Goal: Task Accomplishment & Management: Use online tool/utility

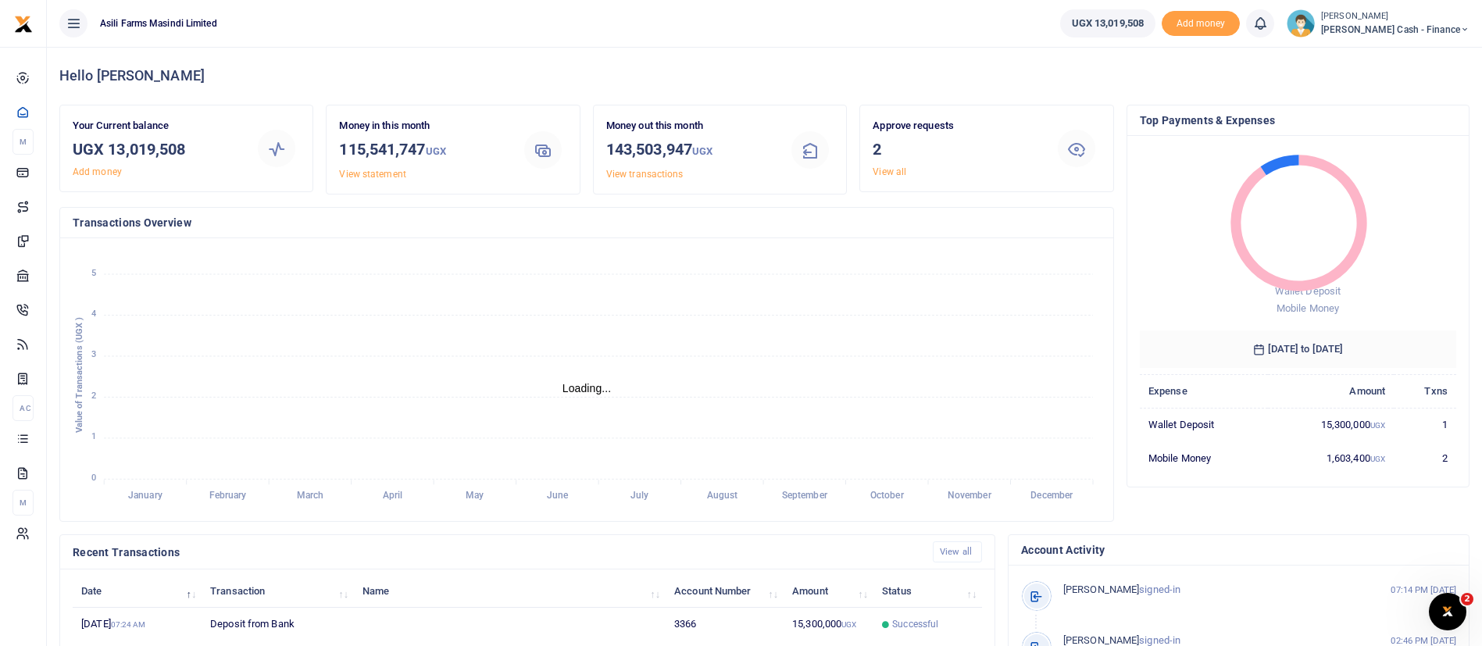
click at [1481, 459] on div "Hello [PERSON_NAME] Your Current balance UGX 13,019,508 Add money Money in this…" at bounding box center [764, 490] width 1435 height 887
click at [1474, 475] on div "Top Payments & Expenses Wallet Deposit Mobile Money 14 August 2025 to 13 Septem…" at bounding box center [1297, 320] width 355 height 430
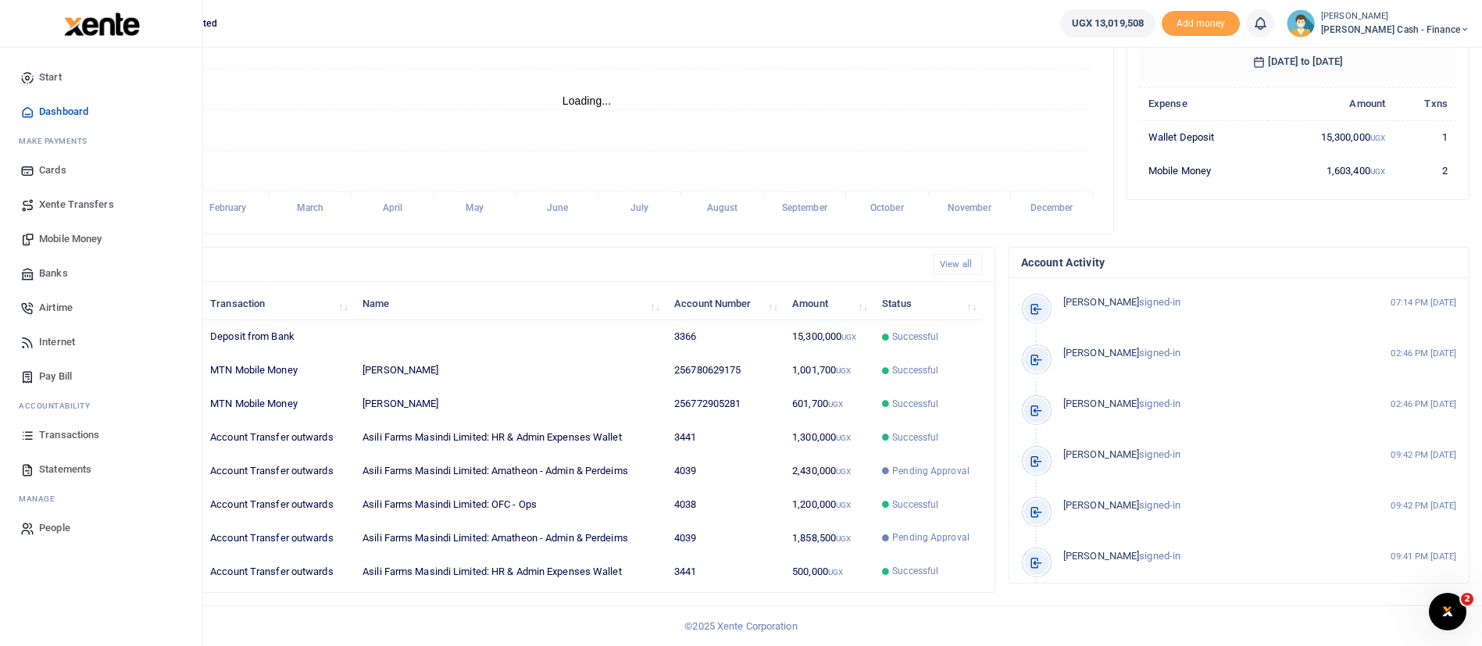
click at [55, 430] on span "Transactions" at bounding box center [69, 435] width 60 height 16
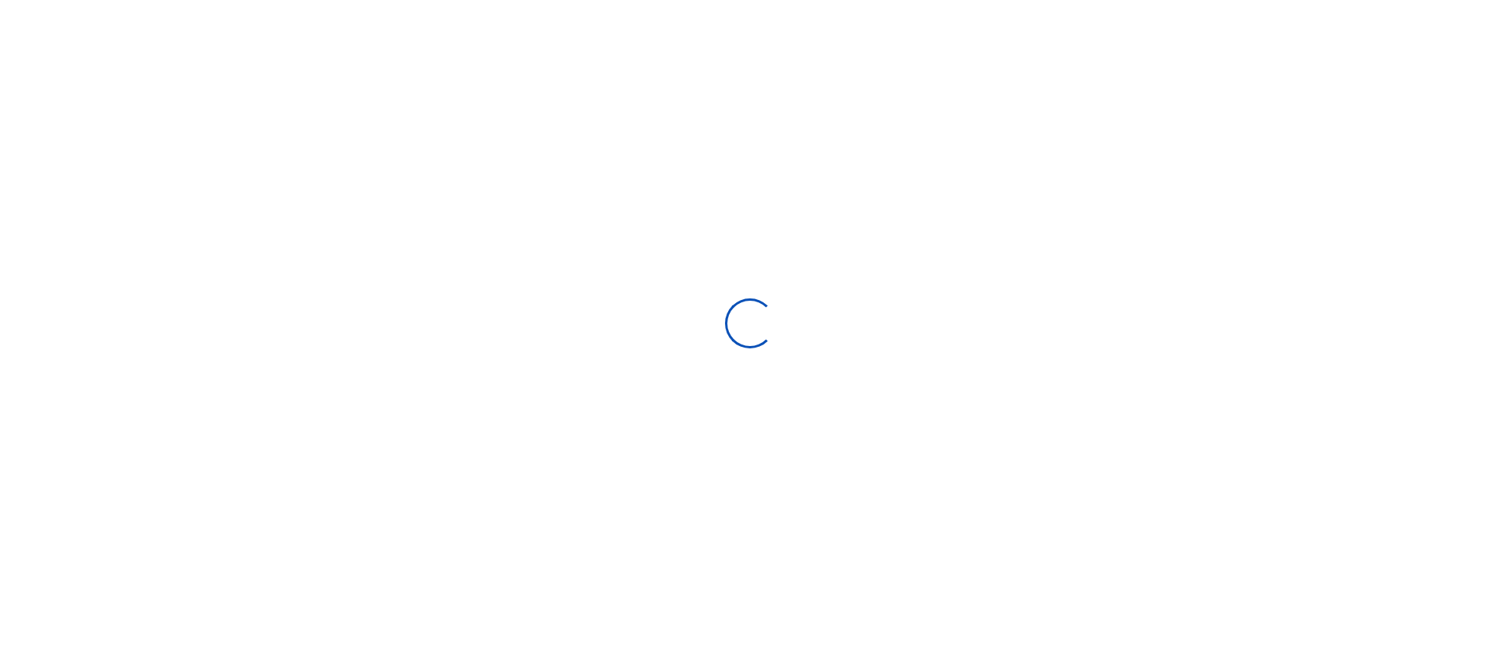
select select
type input "08/15/2025 - 09/13/2025"
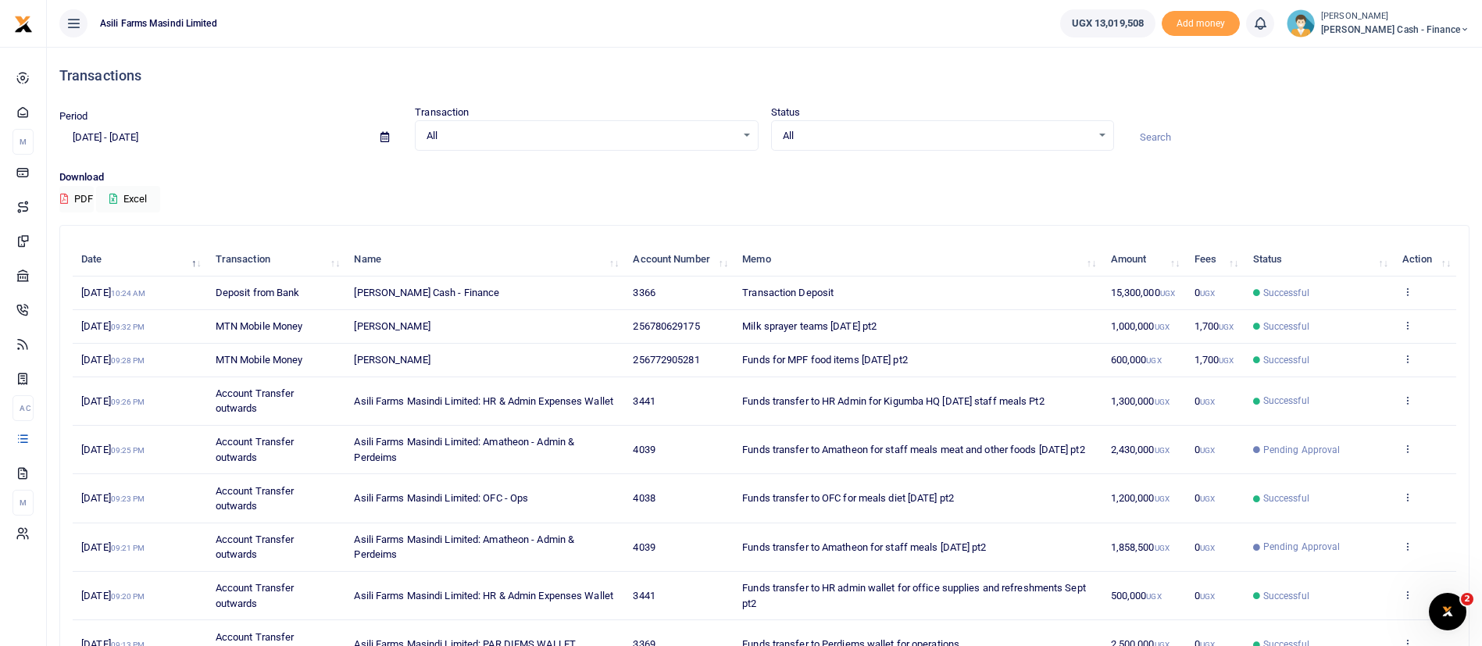
scroll to position [179, 0]
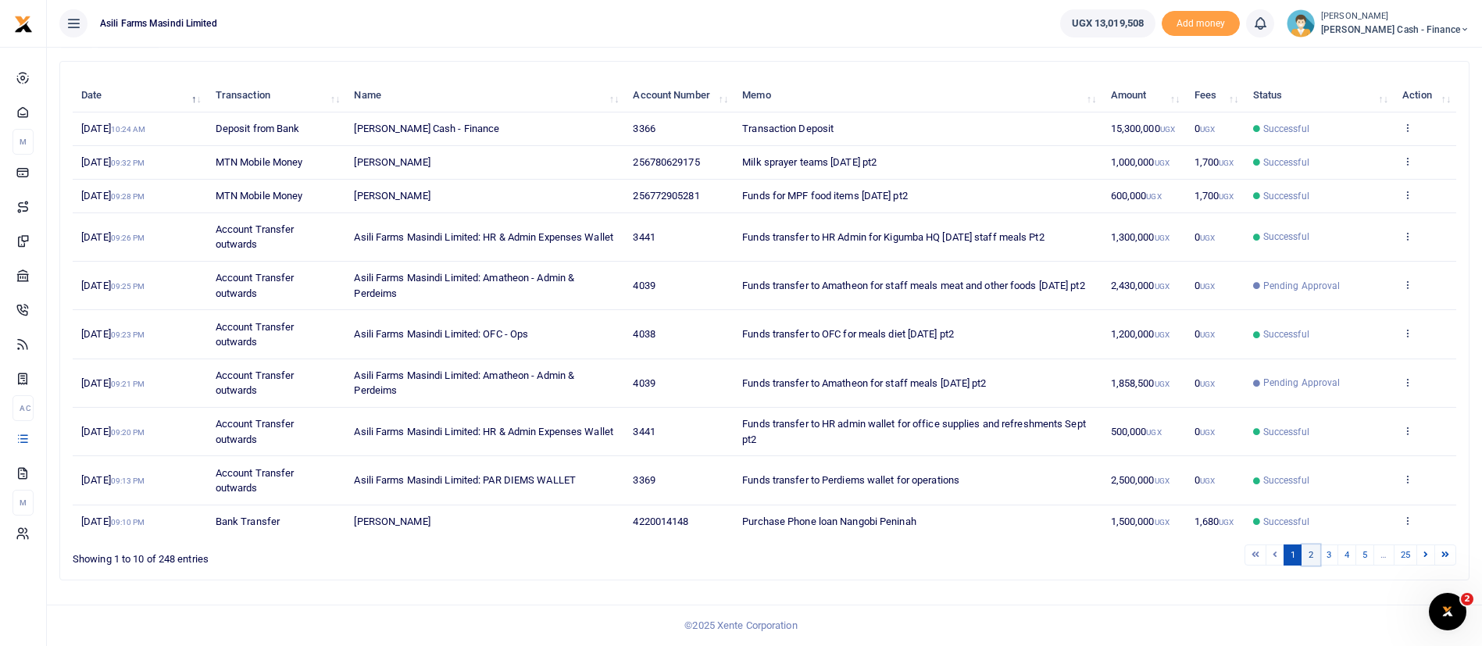
click at [1313, 560] on link "2" at bounding box center [1310, 554] width 19 height 21
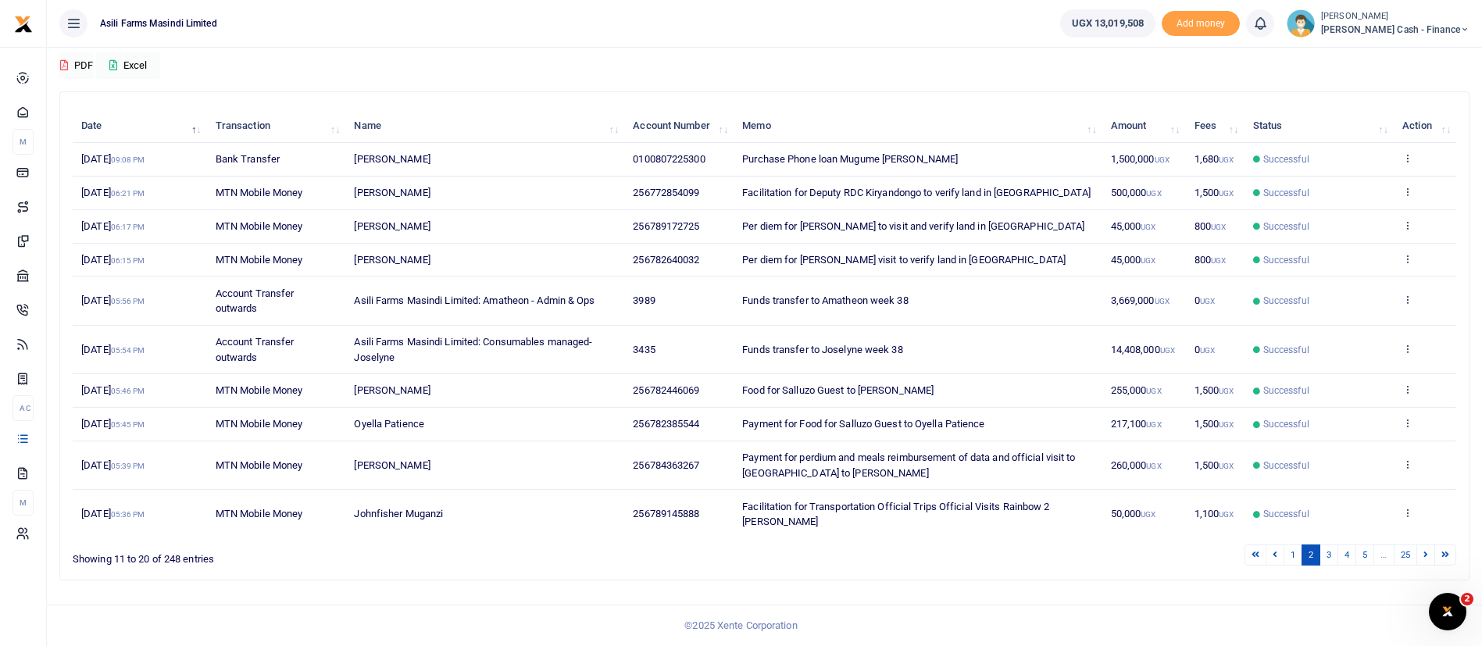
scroll to position [134, 0]
click at [1329, 551] on link "3" at bounding box center [1328, 554] width 19 height 21
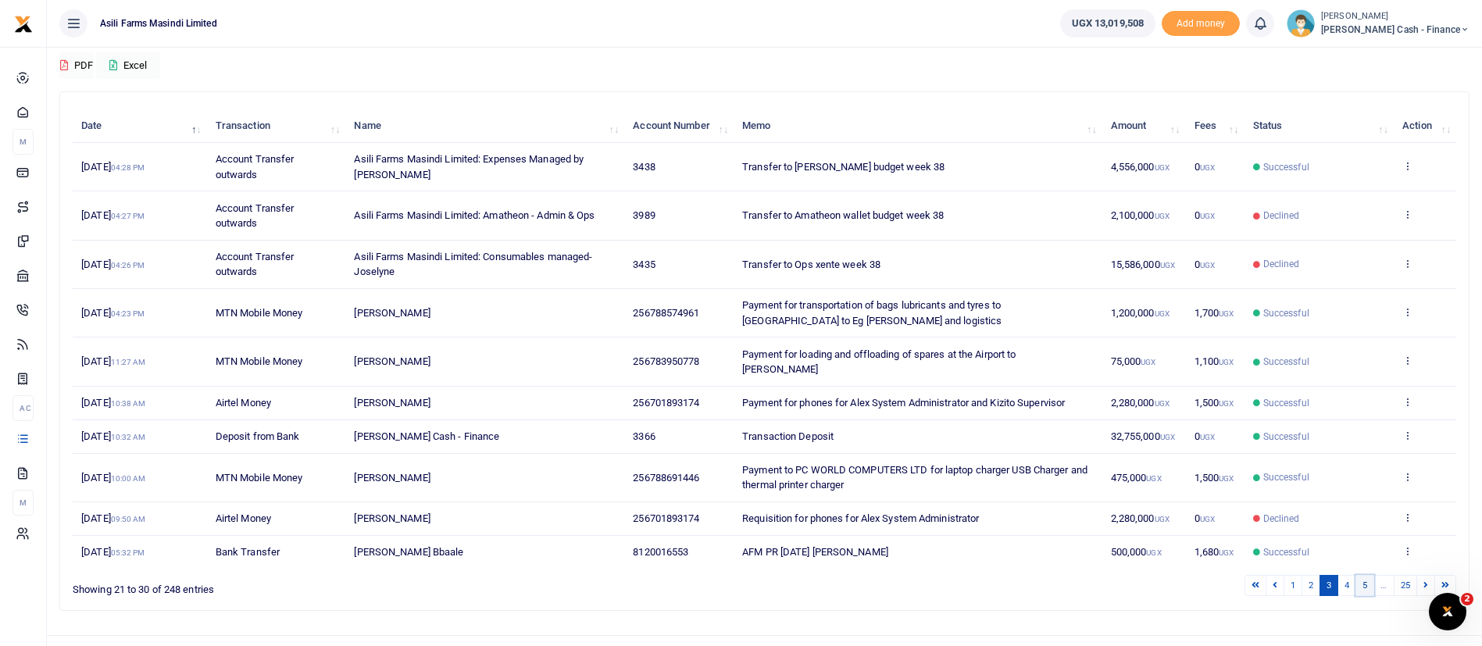
click at [1355, 588] on link "5" at bounding box center [1364, 585] width 19 height 21
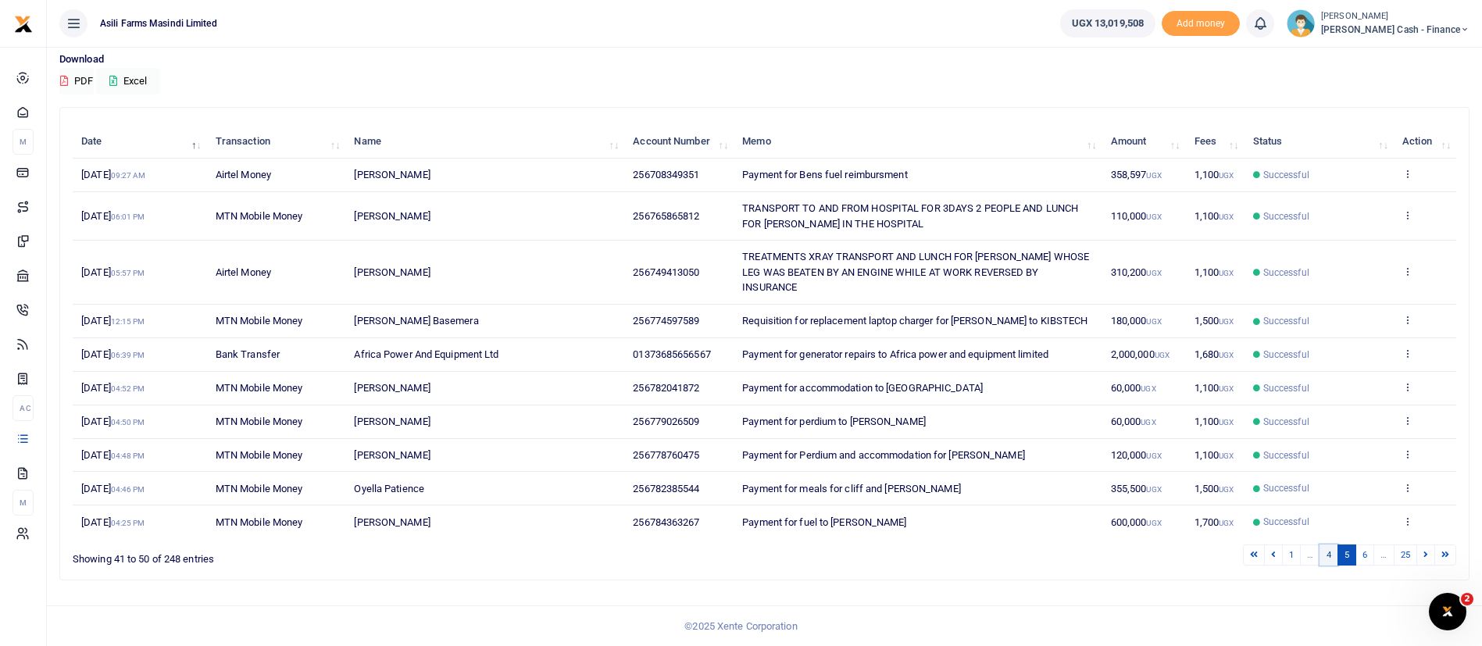
click at [1326, 556] on link "4" at bounding box center [1328, 554] width 19 height 21
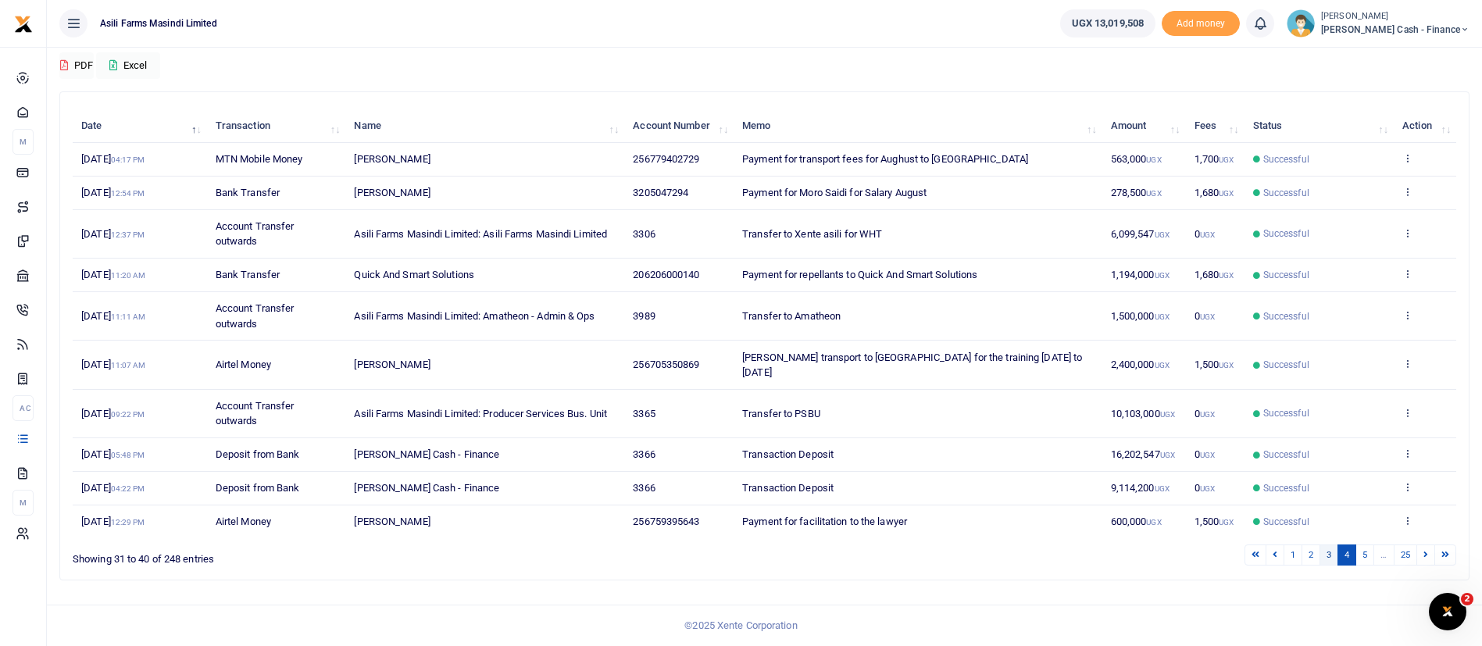
click at [1326, 566] on link "3" at bounding box center [1328, 554] width 19 height 21
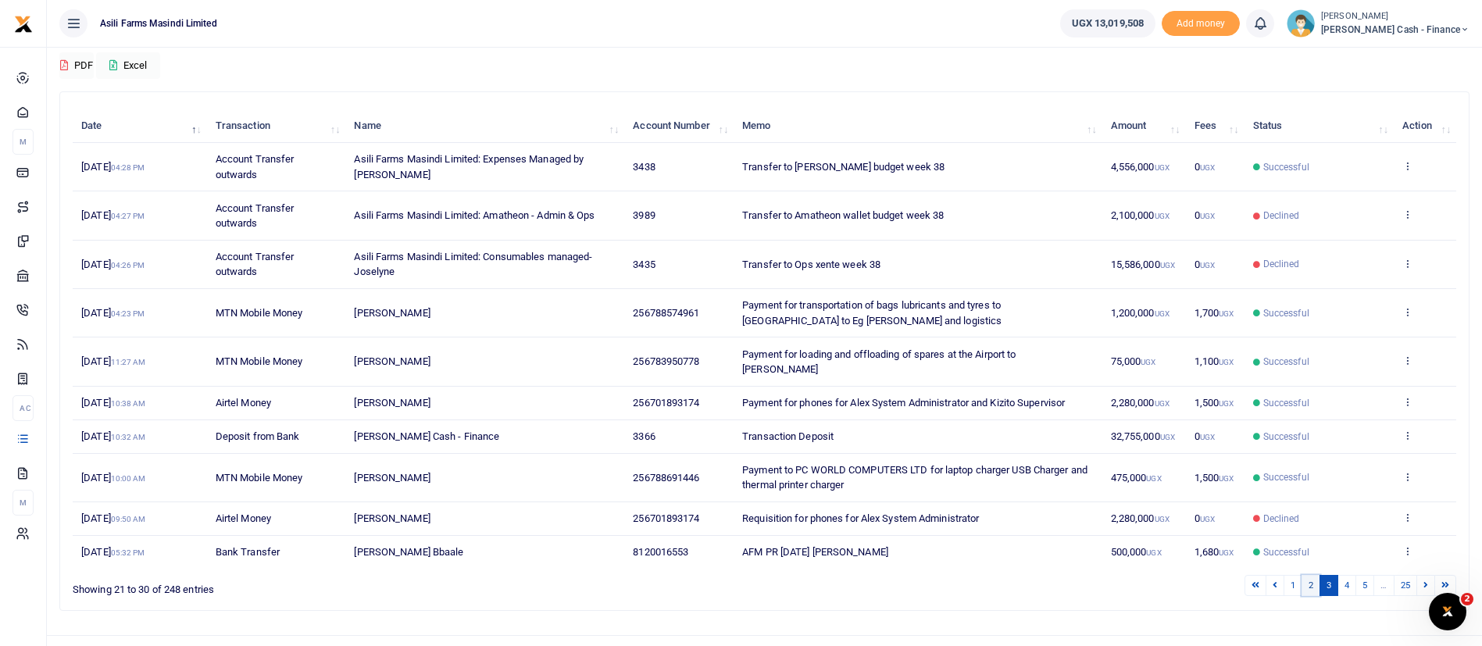
click at [1315, 588] on link "2" at bounding box center [1310, 585] width 19 height 21
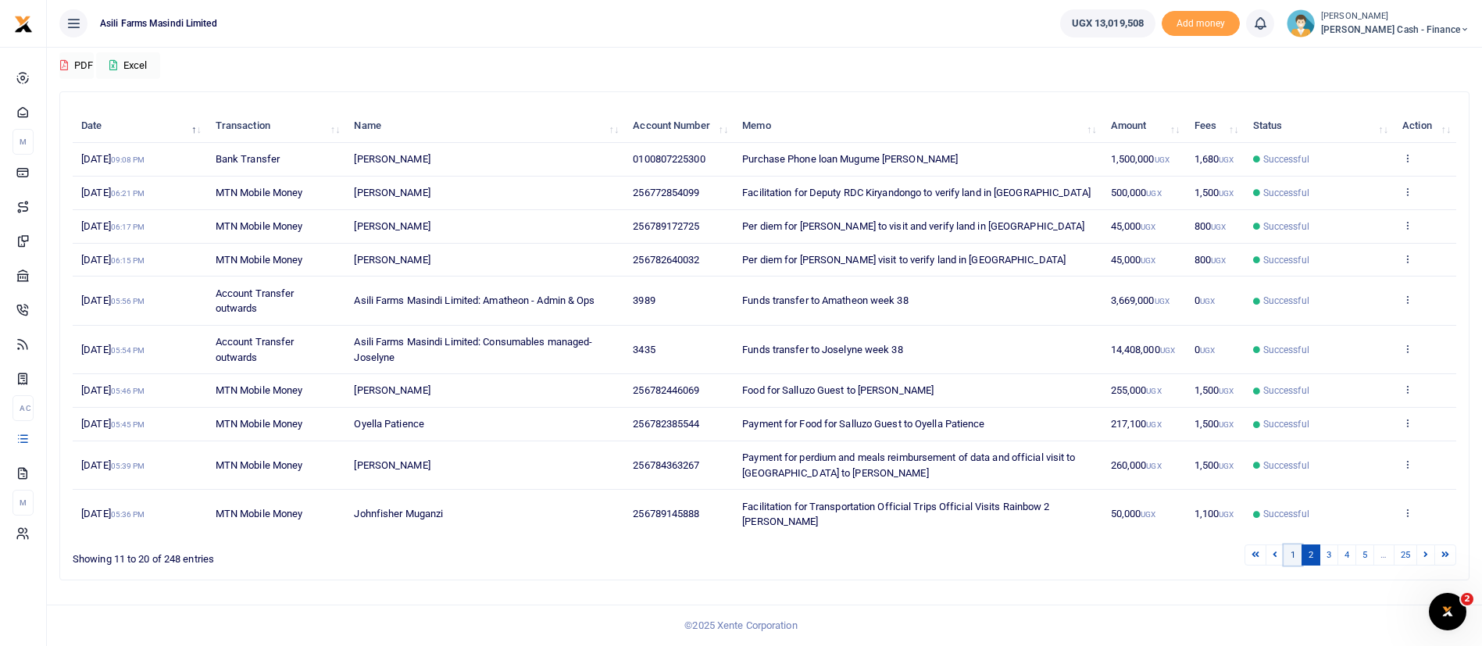
click at [1297, 558] on link "1" at bounding box center [1292, 554] width 19 height 21
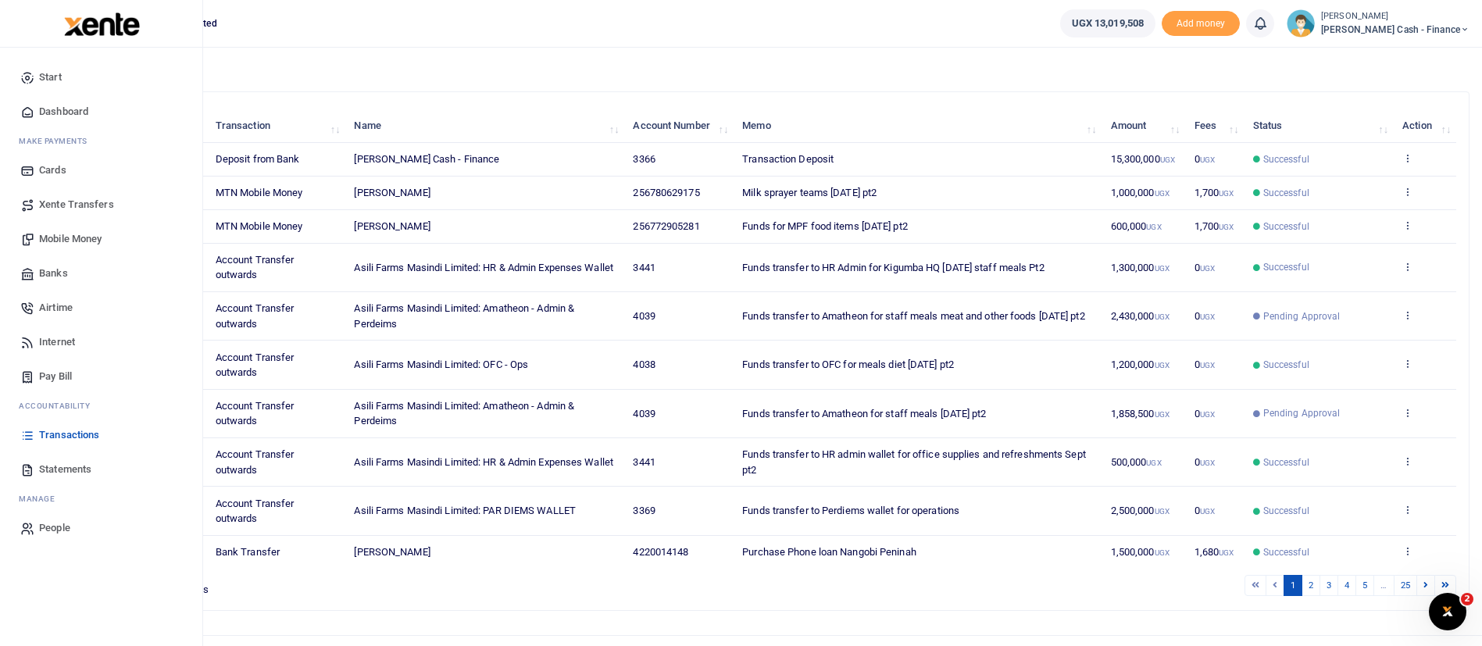
click at [98, 202] on span "Xente Transfers" at bounding box center [76, 205] width 75 height 16
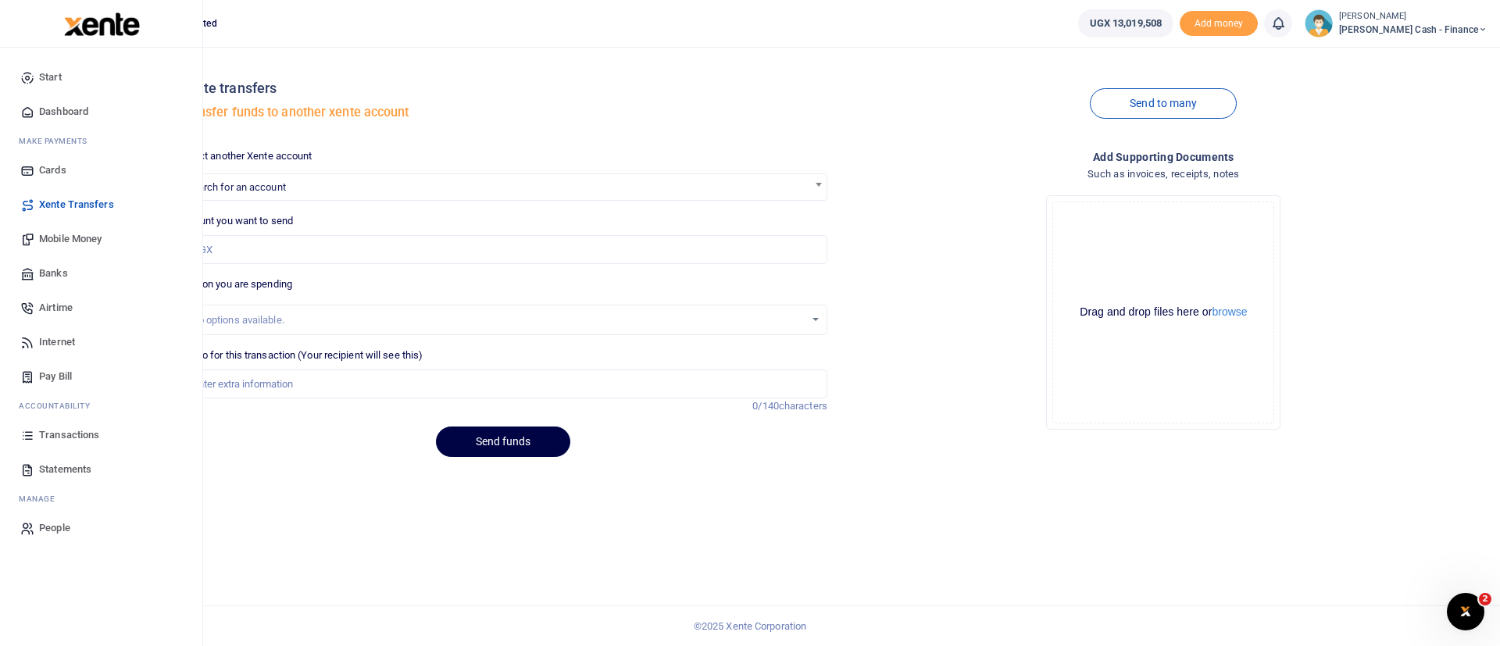
click at [65, 427] on span "Transactions" at bounding box center [69, 435] width 60 height 16
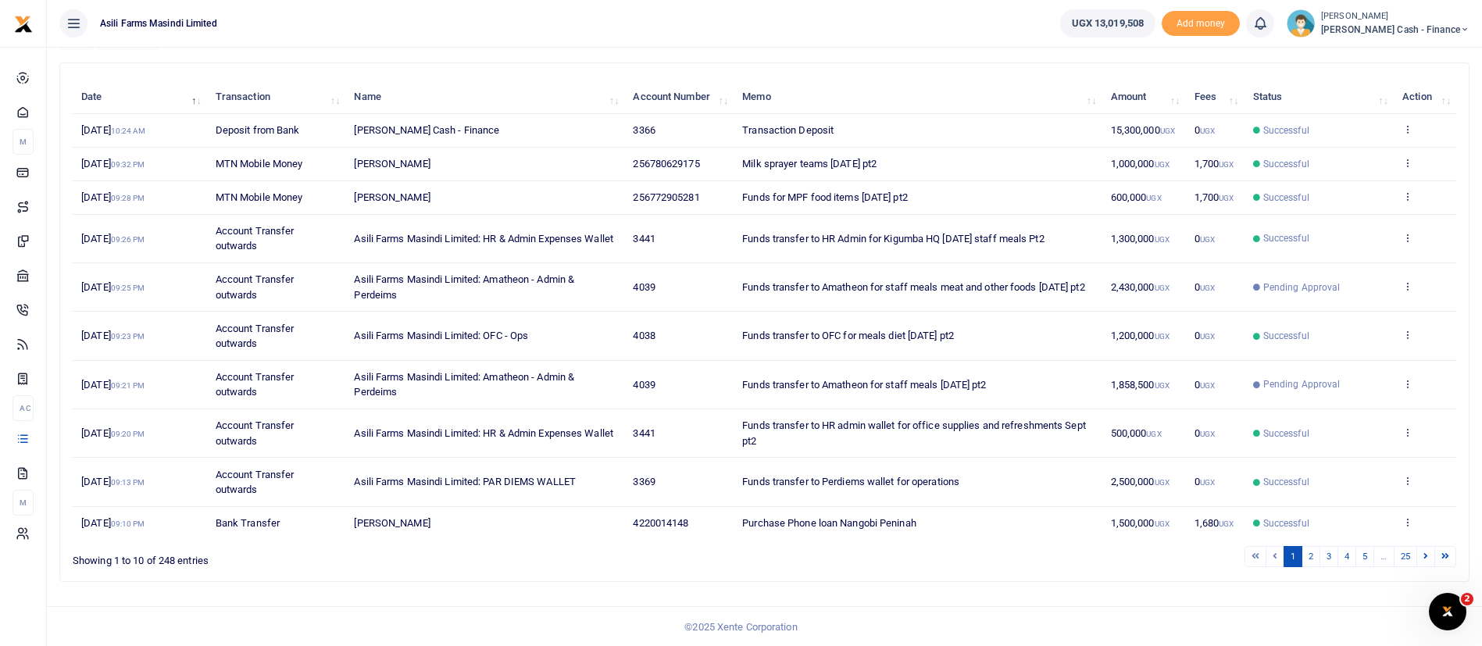
scroll to position [179, 0]
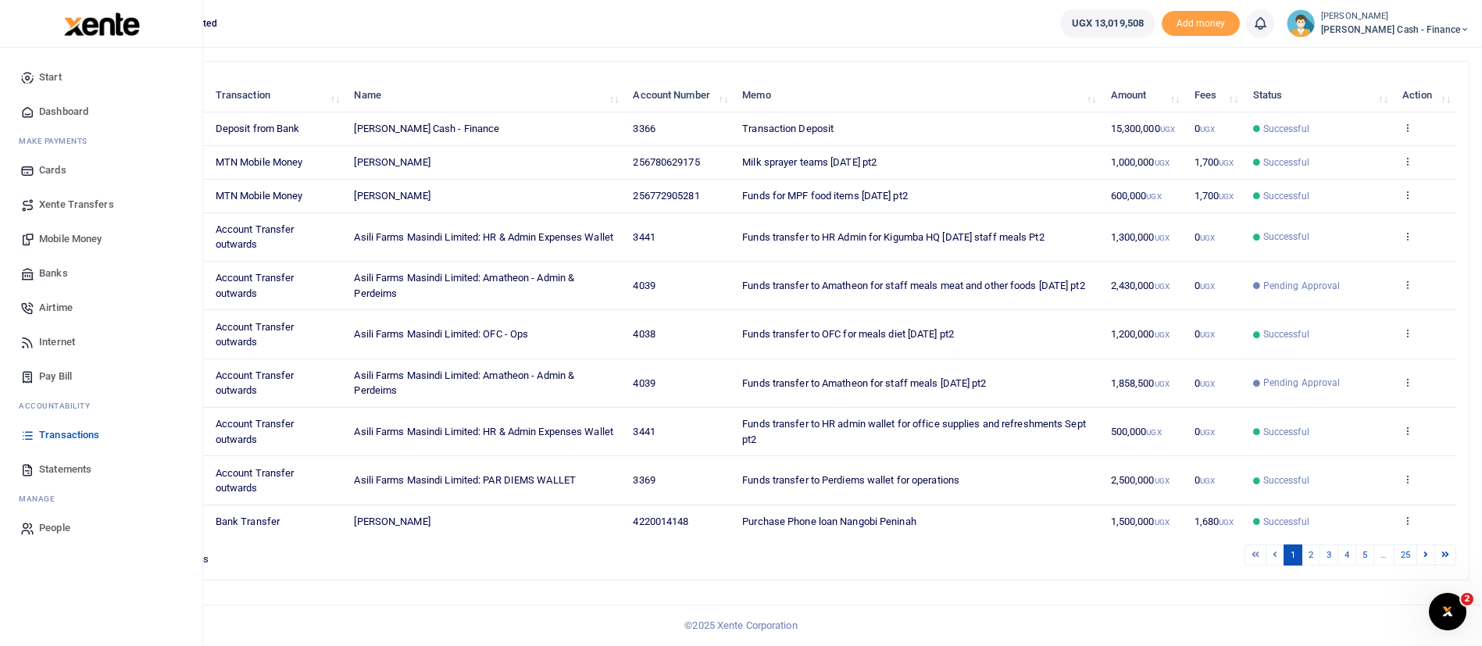
click at [87, 194] on link "Xente Transfers" at bounding box center [100, 204] width 177 height 34
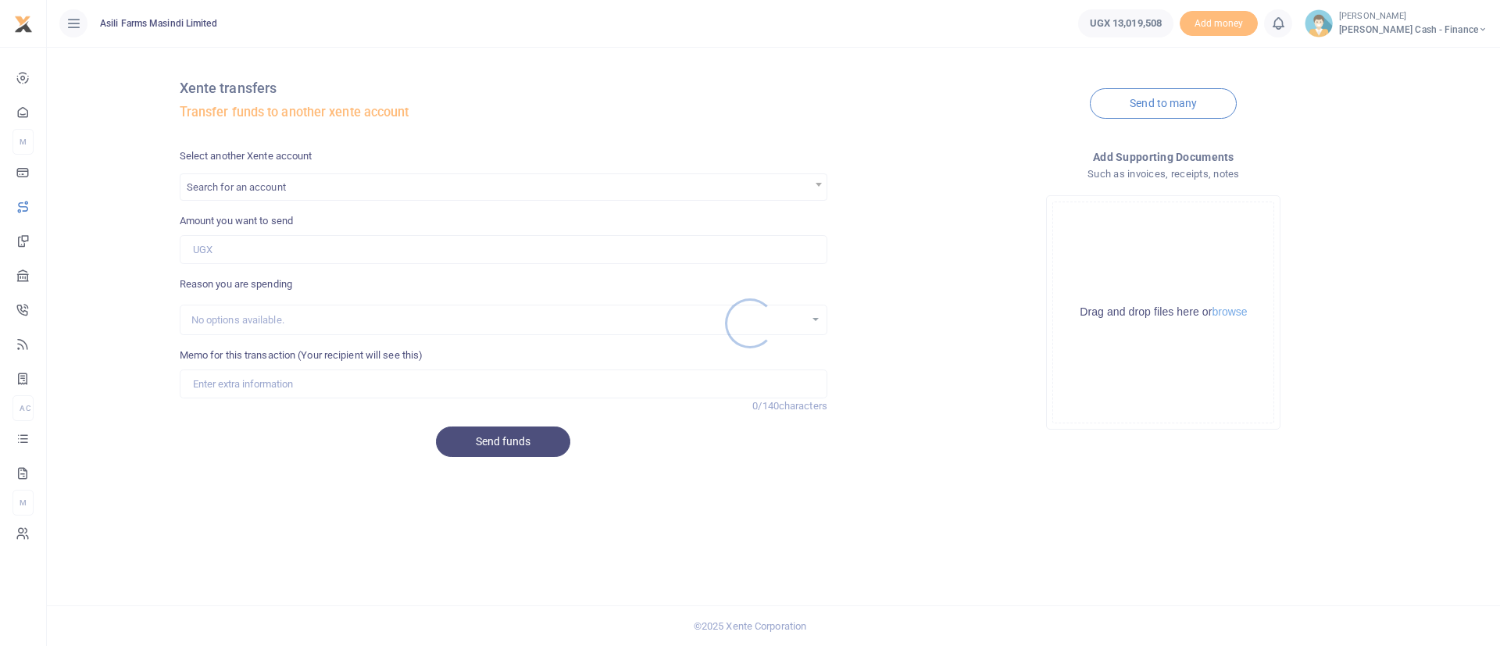
click at [320, 189] on div at bounding box center [750, 323] width 1500 height 646
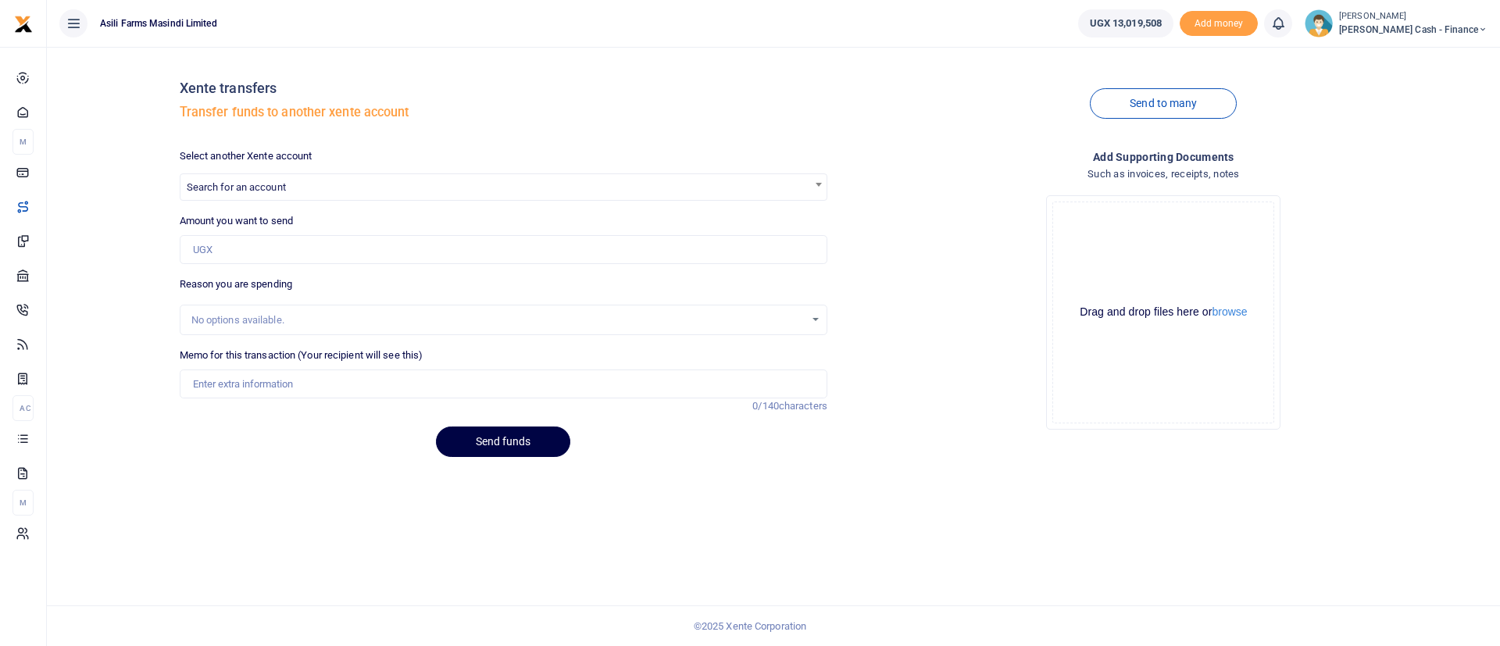
click at [320, 189] on span "Search for an account" at bounding box center [503, 186] width 646 height 24
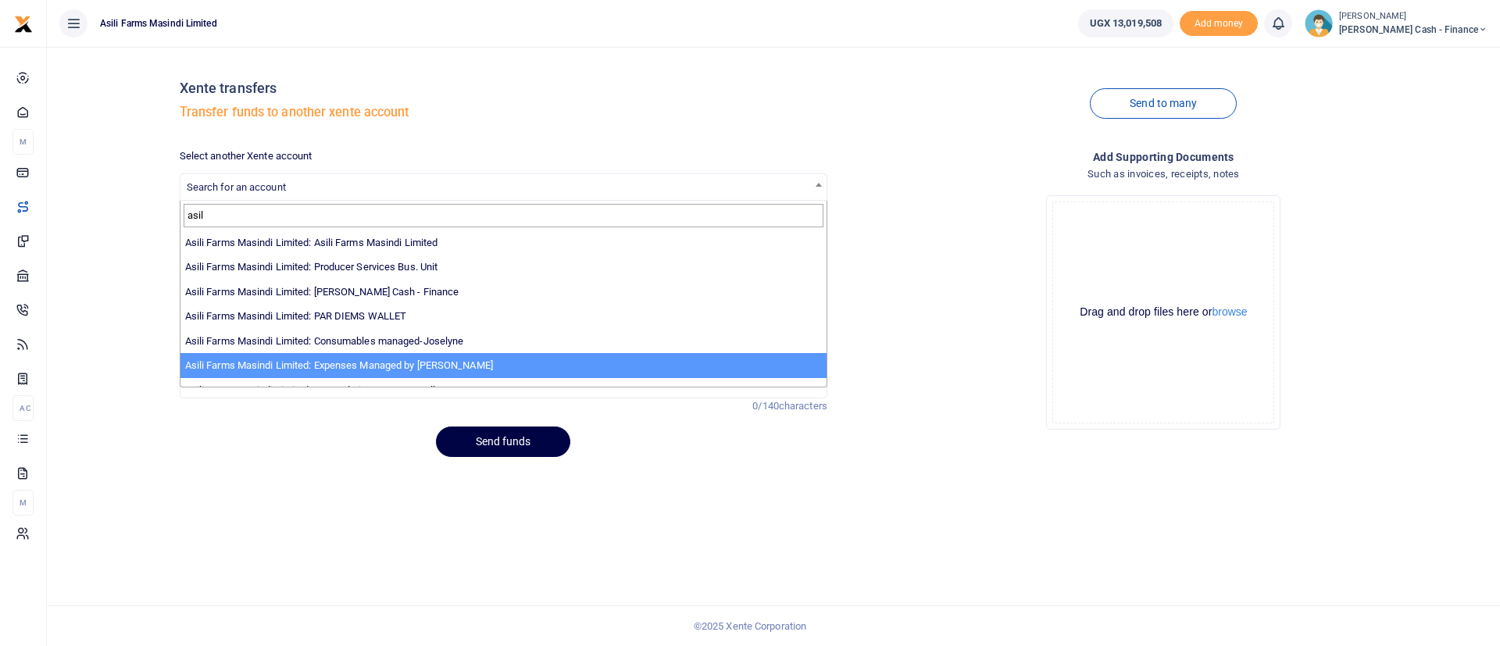
scroll to position [114, 0]
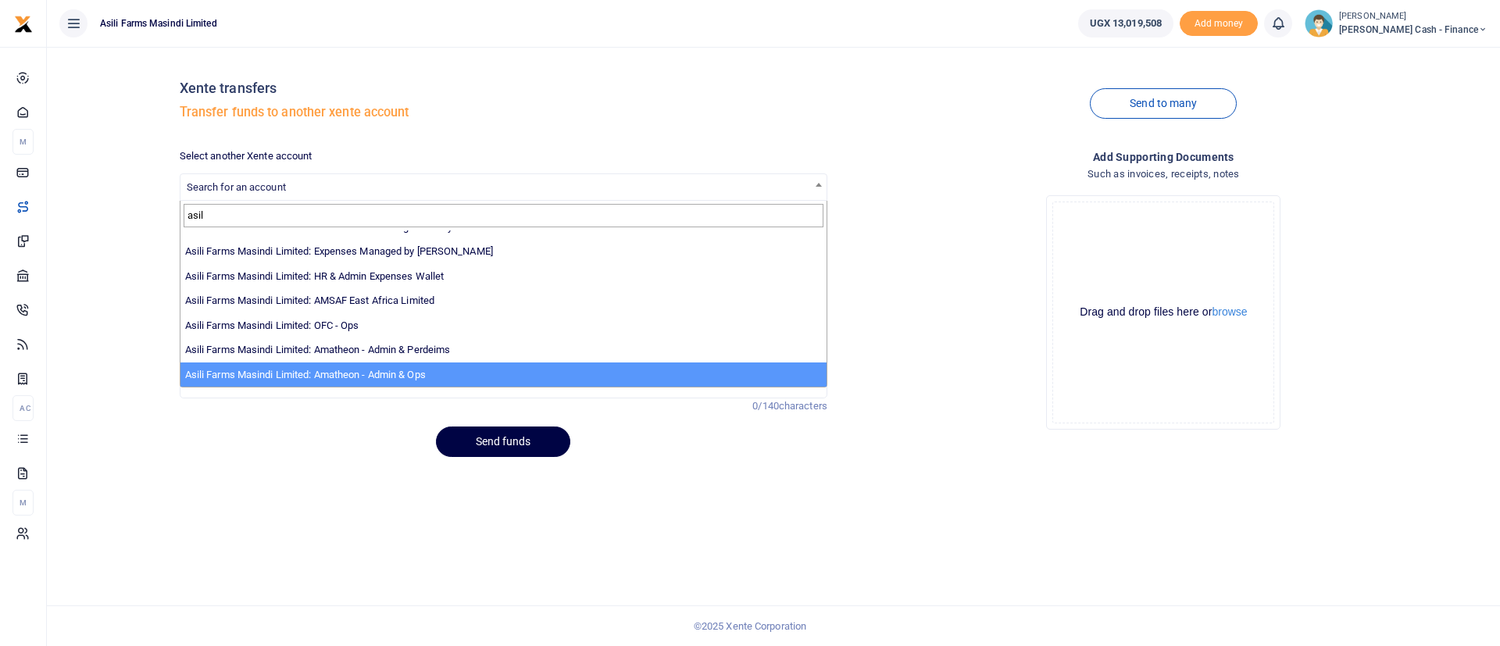
type input "asil"
select select "3989"
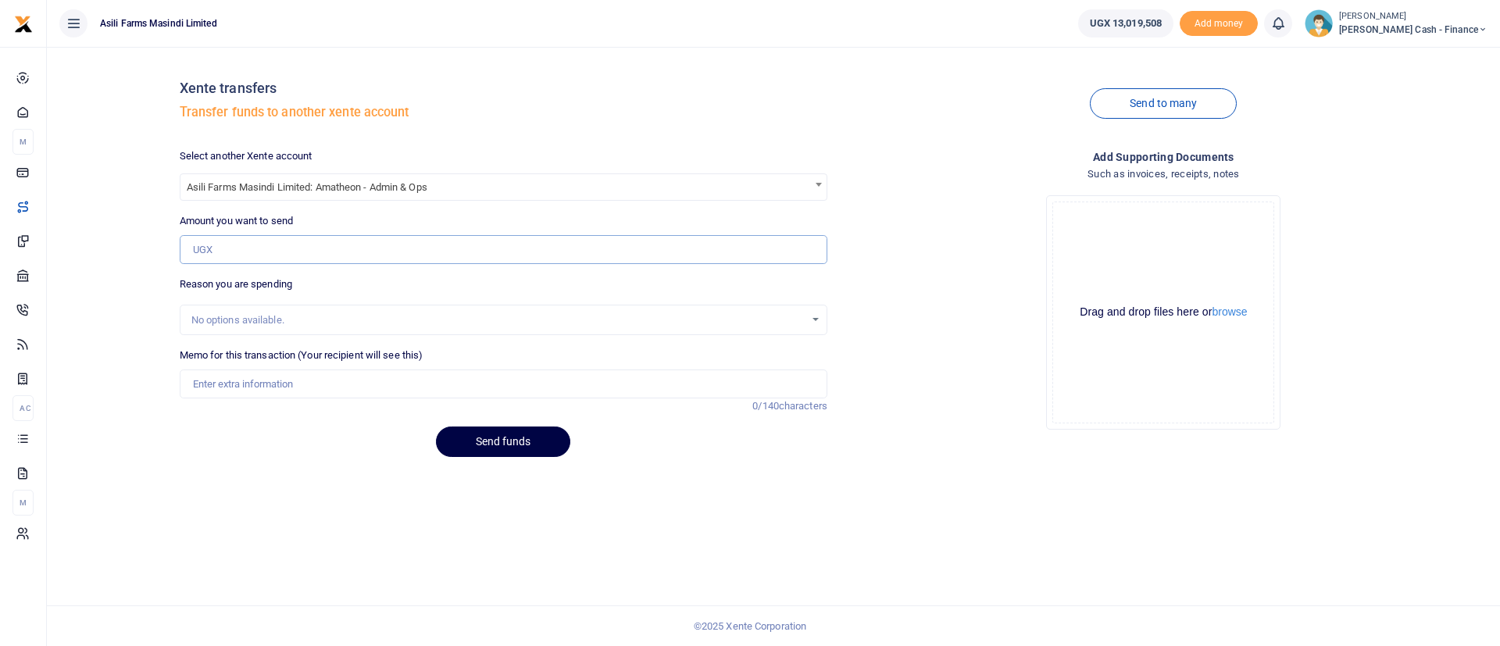
click at [258, 239] on input "Amount you want to send" at bounding box center [504, 250] width 648 height 30
paste input "1,393,105"
type input "1,393,105"
click at [222, 391] on input "Memo for this transaction (Your recipient will see this)" at bounding box center [504, 384] width 648 height 30
type input "A"
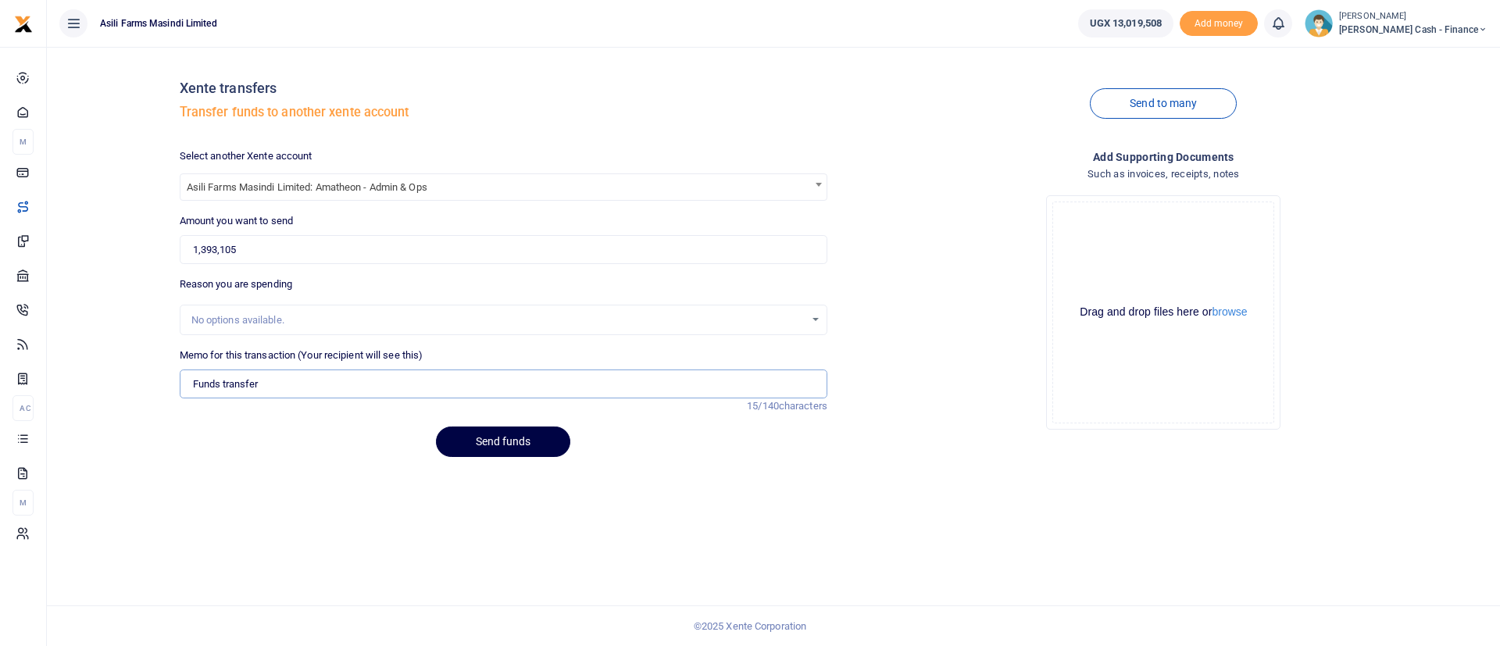
click at [275, 384] on input "Funds transfer" at bounding box center [504, 384] width 648 height 30
click at [281, 386] on input "Funds transfer" at bounding box center [504, 384] width 648 height 30
click at [355, 392] on input "Funds transfer to Amatheon" at bounding box center [504, 384] width 648 height 30
type input "Funds transfer to Amatheon"
click at [327, 378] on input "Funds transfer to Amatheon" at bounding box center [504, 384] width 648 height 30
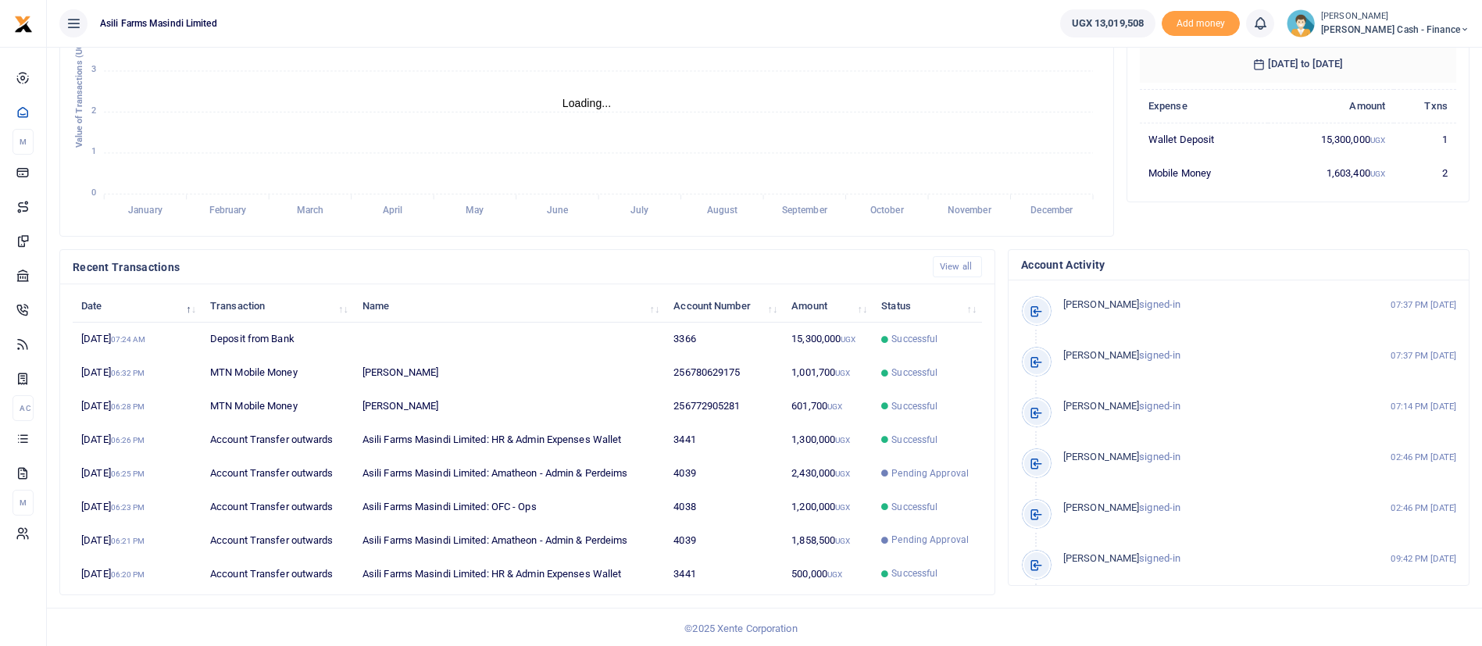
scroll to position [287, 0]
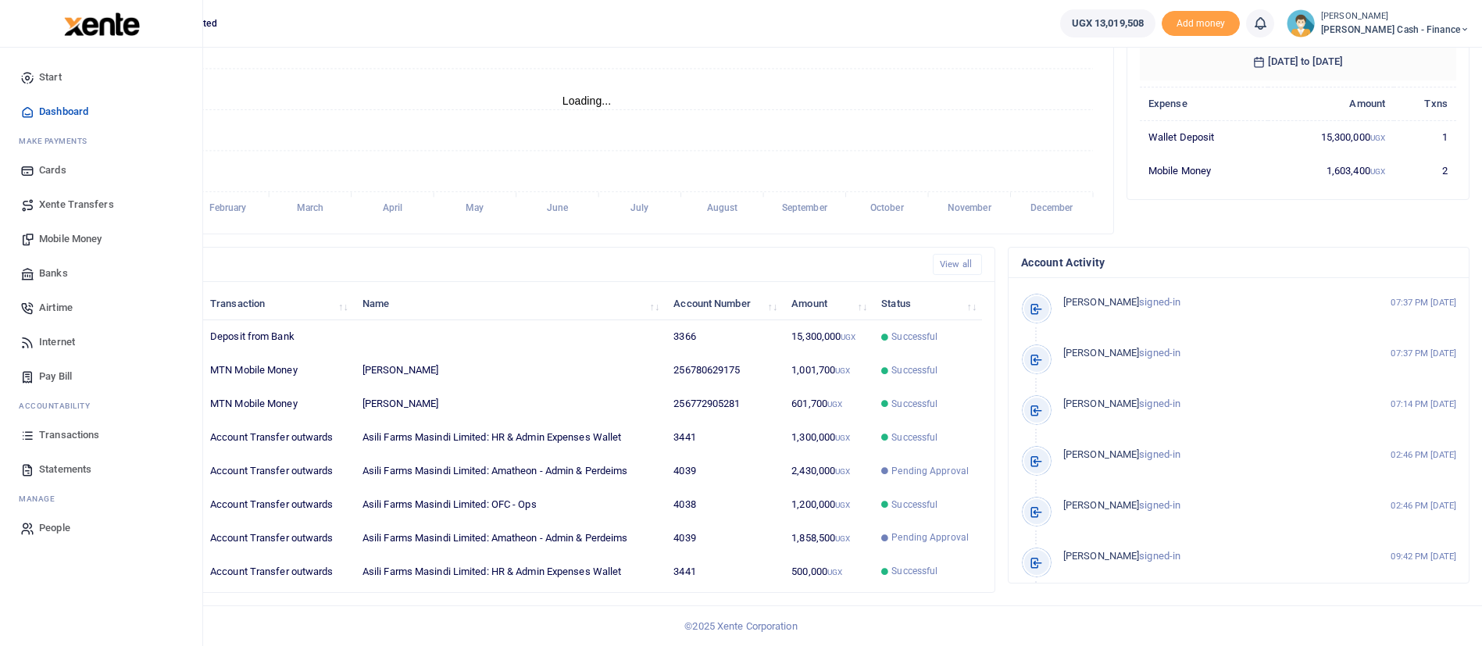
click at [95, 206] on span "Xente Transfers" at bounding box center [76, 205] width 75 height 16
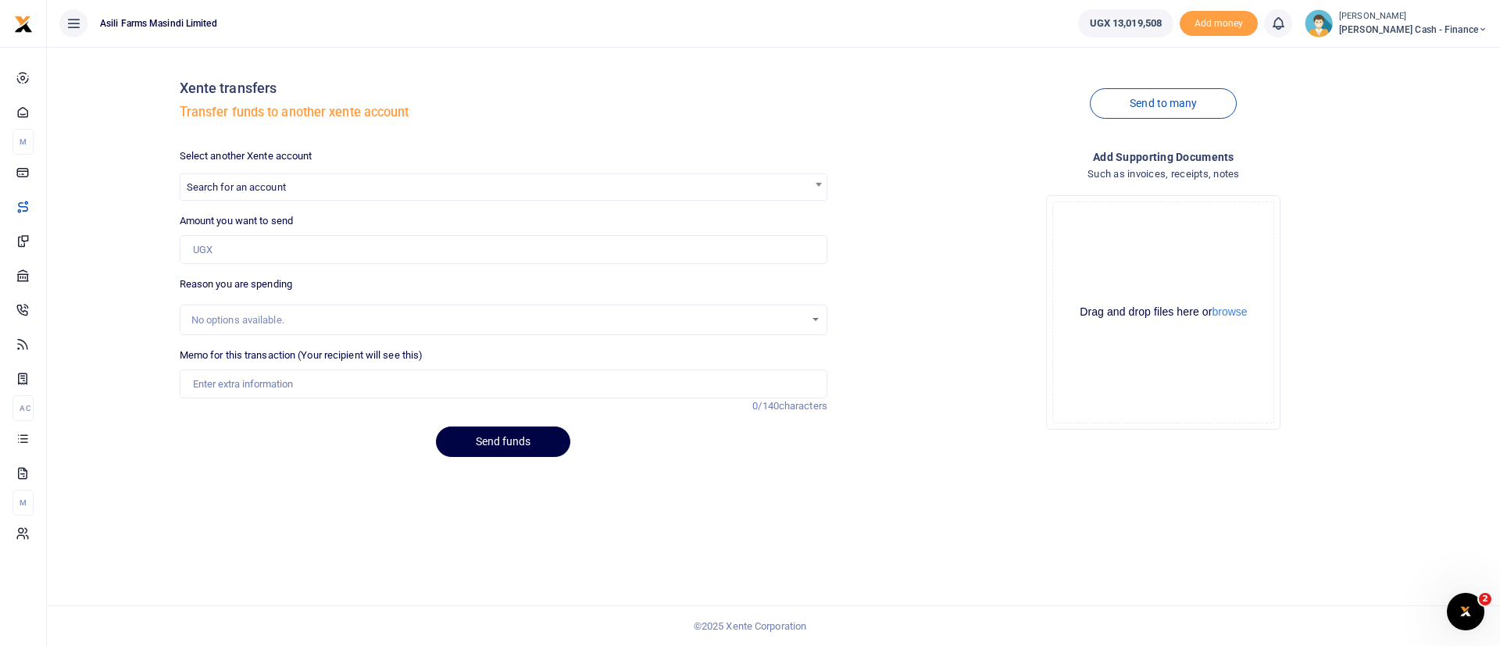
drag, startPoint x: 247, startPoint y: 180, endPoint x: 232, endPoint y: 185, distance: 15.8
click at [232, 185] on span "Search for an account" at bounding box center [236, 187] width 99 height 12
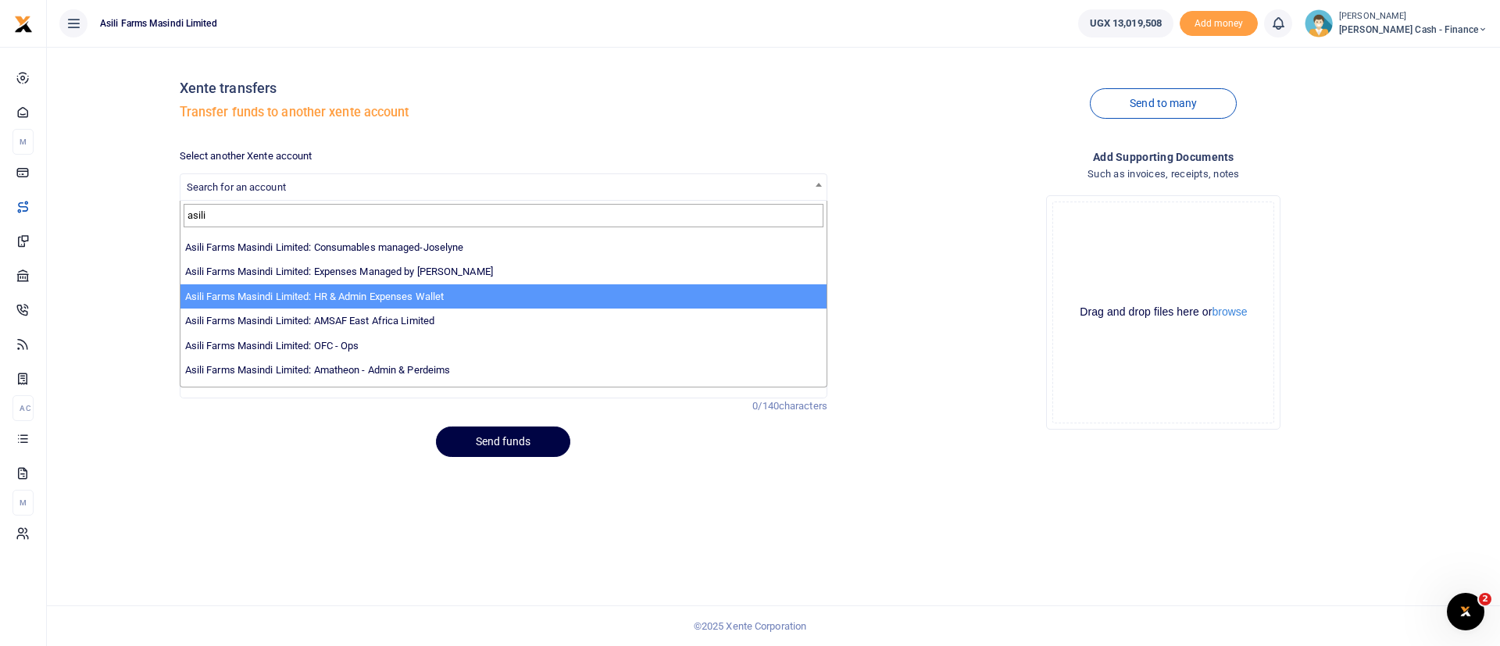
scroll to position [114, 0]
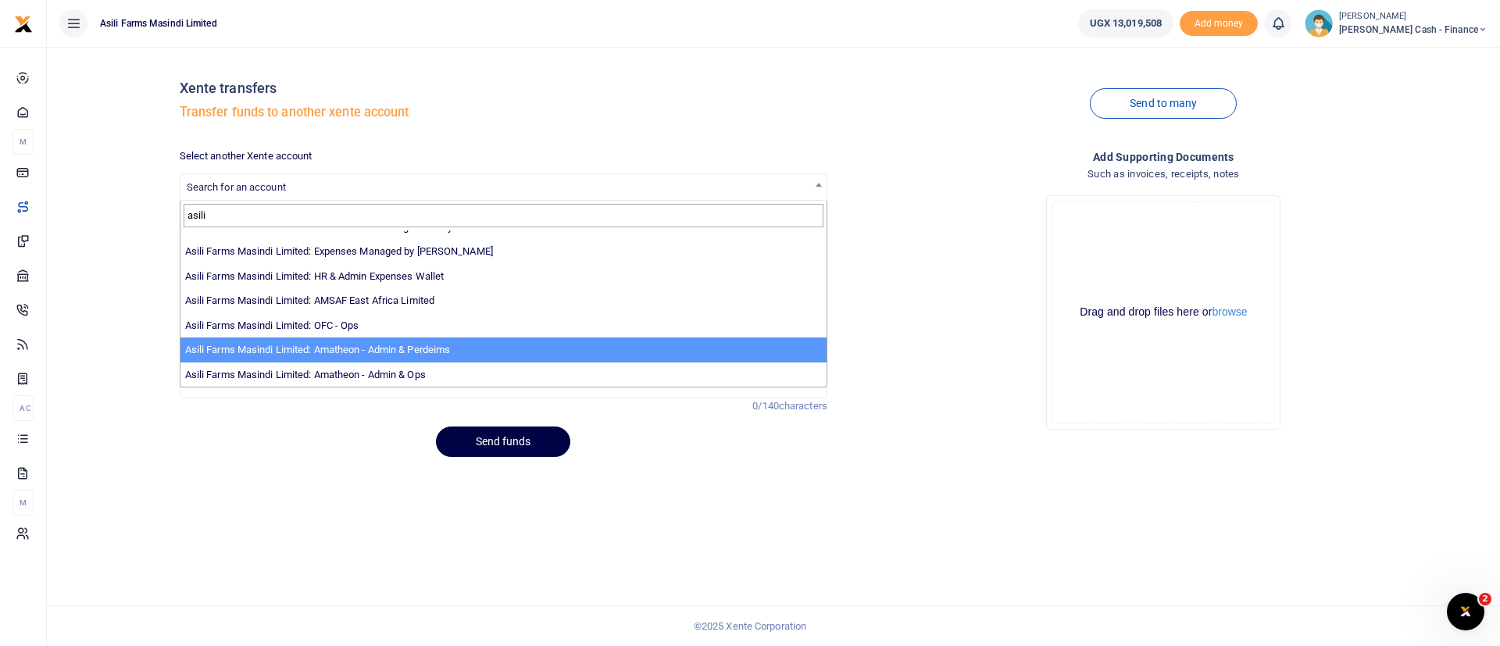
type input "asili"
select select "4039"
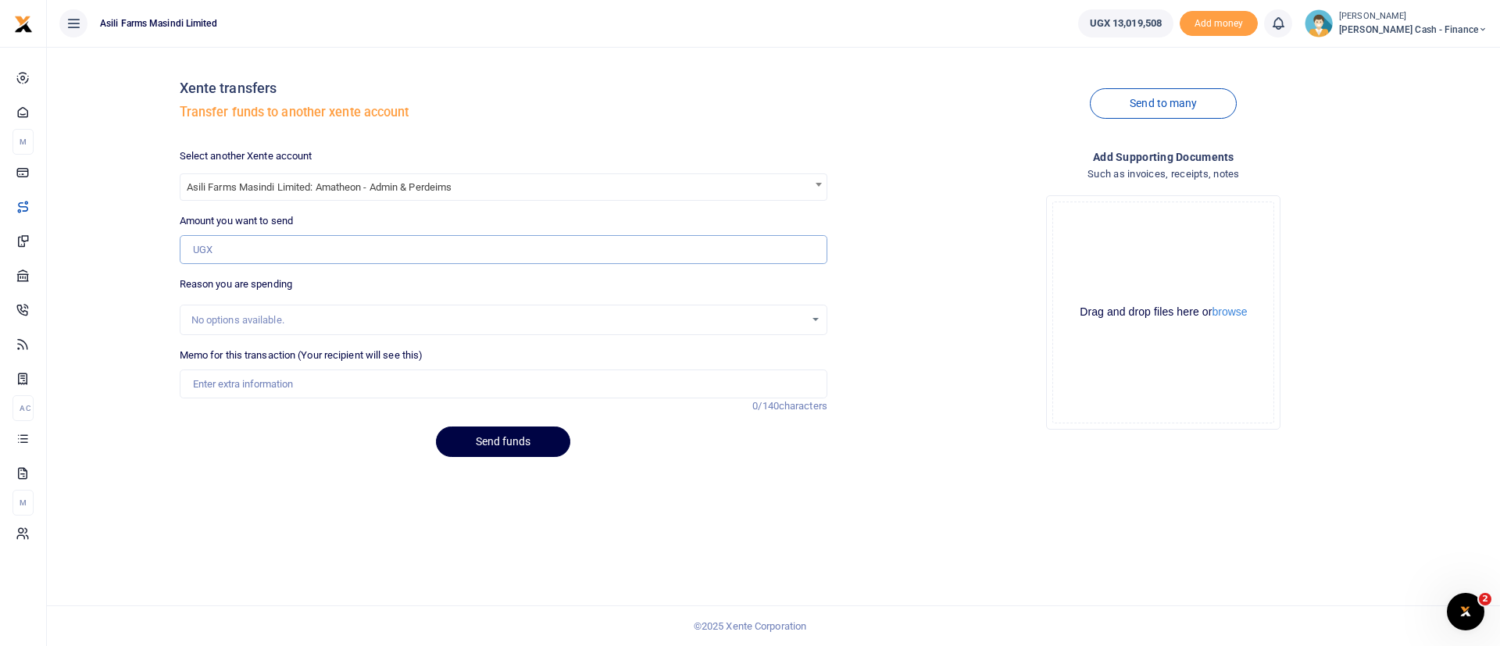
click at [358, 236] on input "Amount you want to send" at bounding box center [504, 250] width 648 height 30
paste input "1,393,105"
type input "1,393,105"
click at [223, 394] on input "Memo for this transaction (Your recipient will see this)" at bounding box center [504, 384] width 648 height 30
type input "Funds transfer to amatheon for dry foods [DATE] part2"
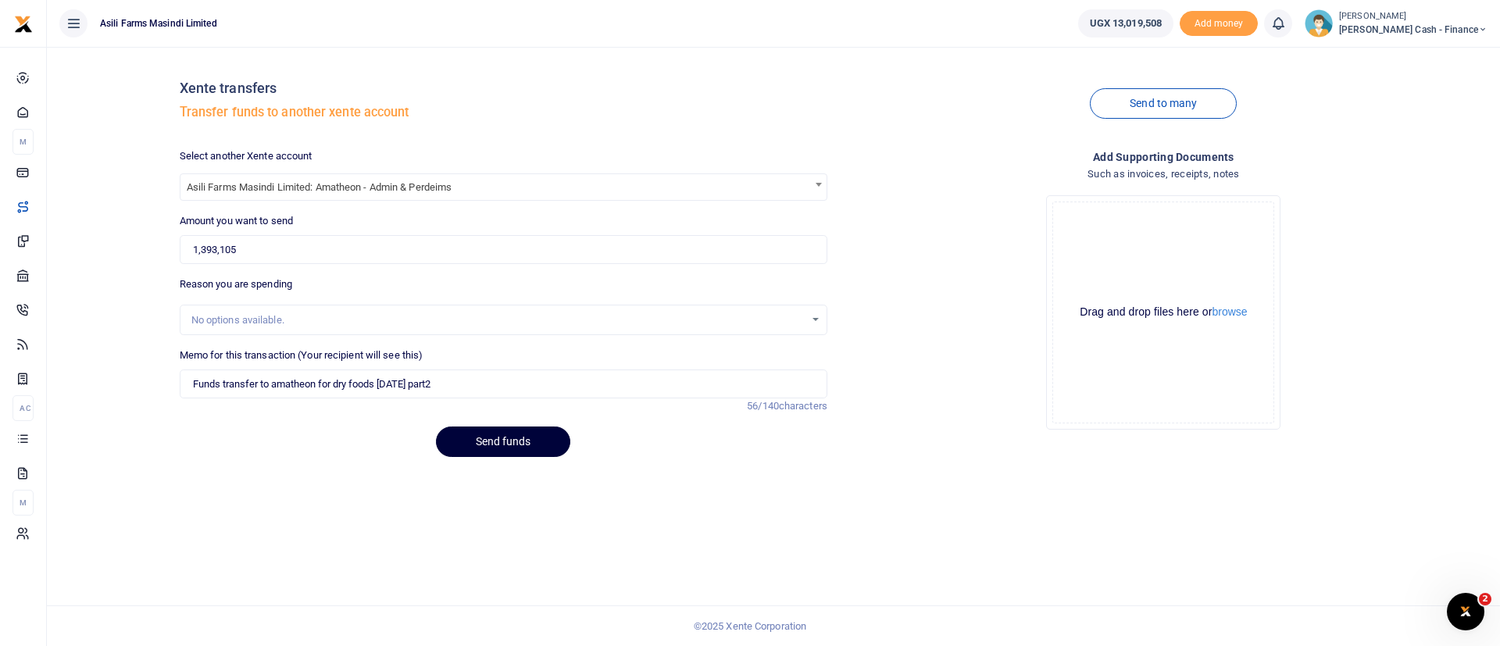
click at [523, 441] on button "Send funds" at bounding box center [503, 441] width 134 height 30
click at [329, 181] on span "Search for an account" at bounding box center [503, 186] width 646 height 24
type input "s"
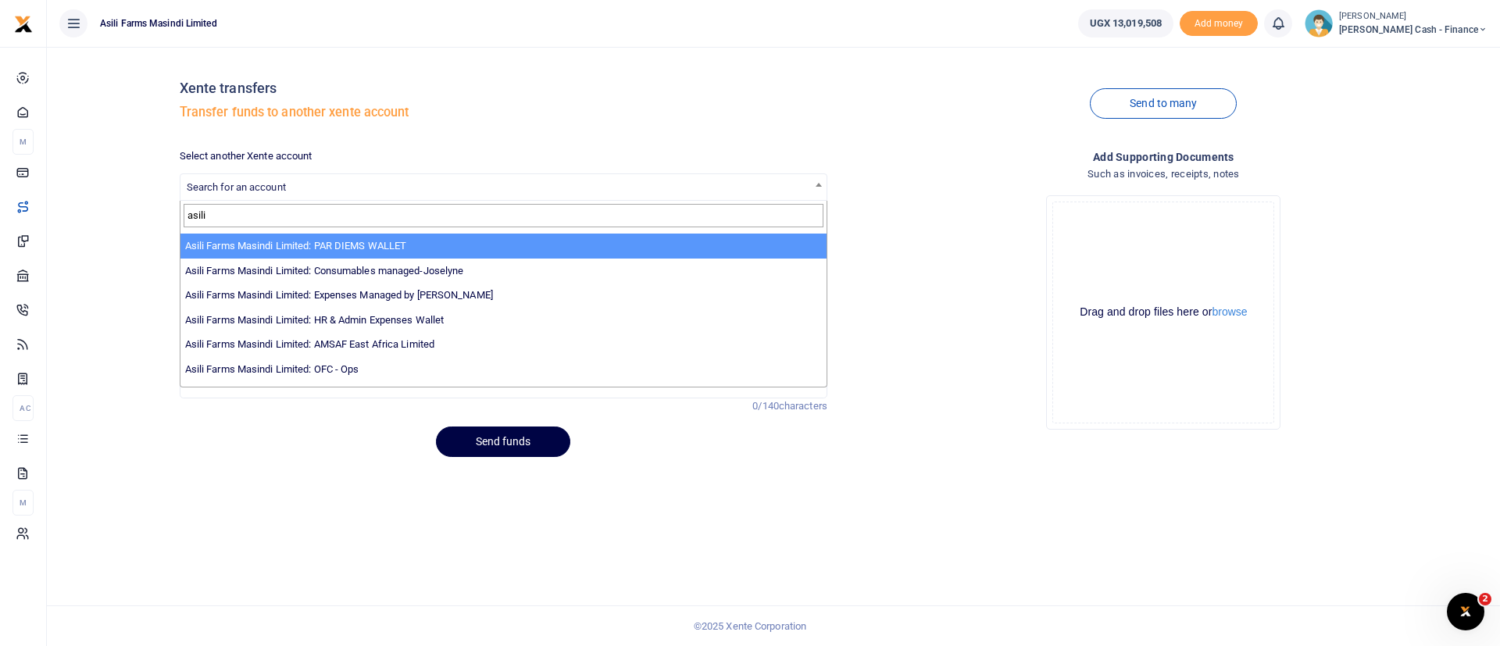
scroll to position [94, 0]
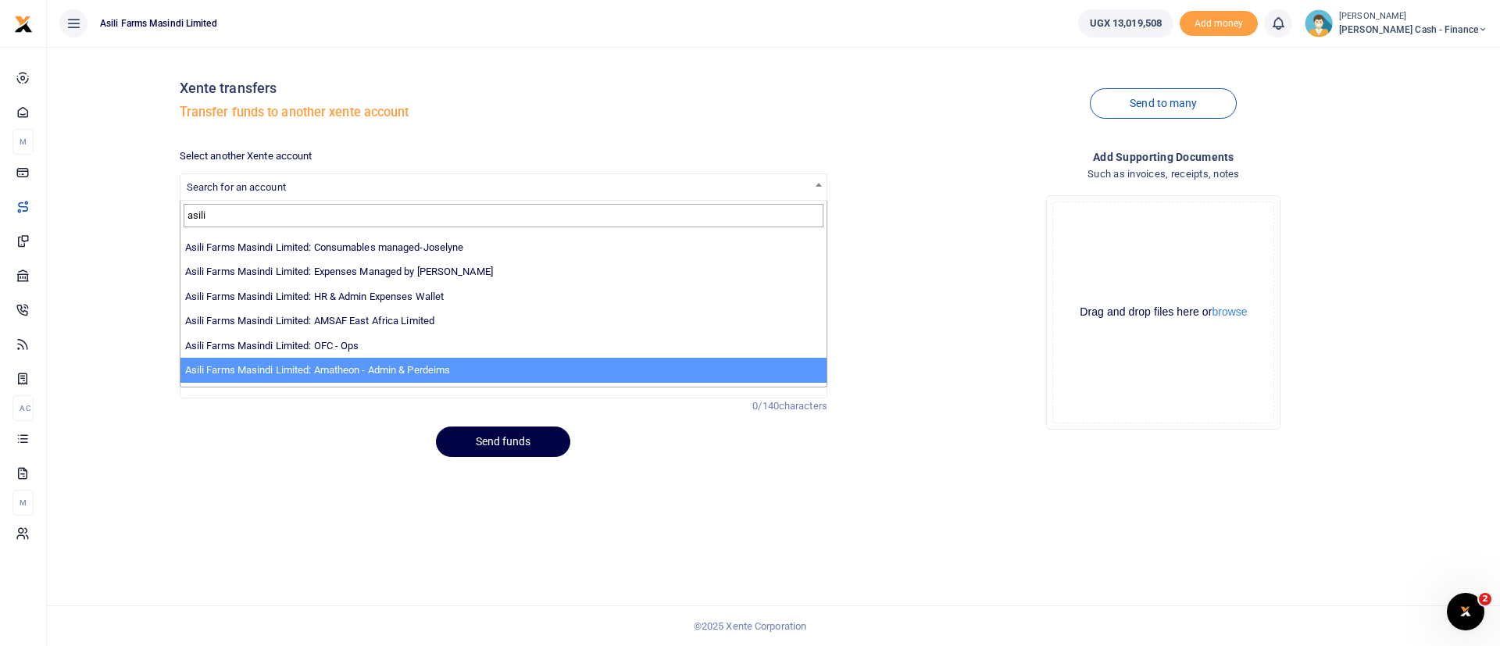
type input "asili"
select select "4039"
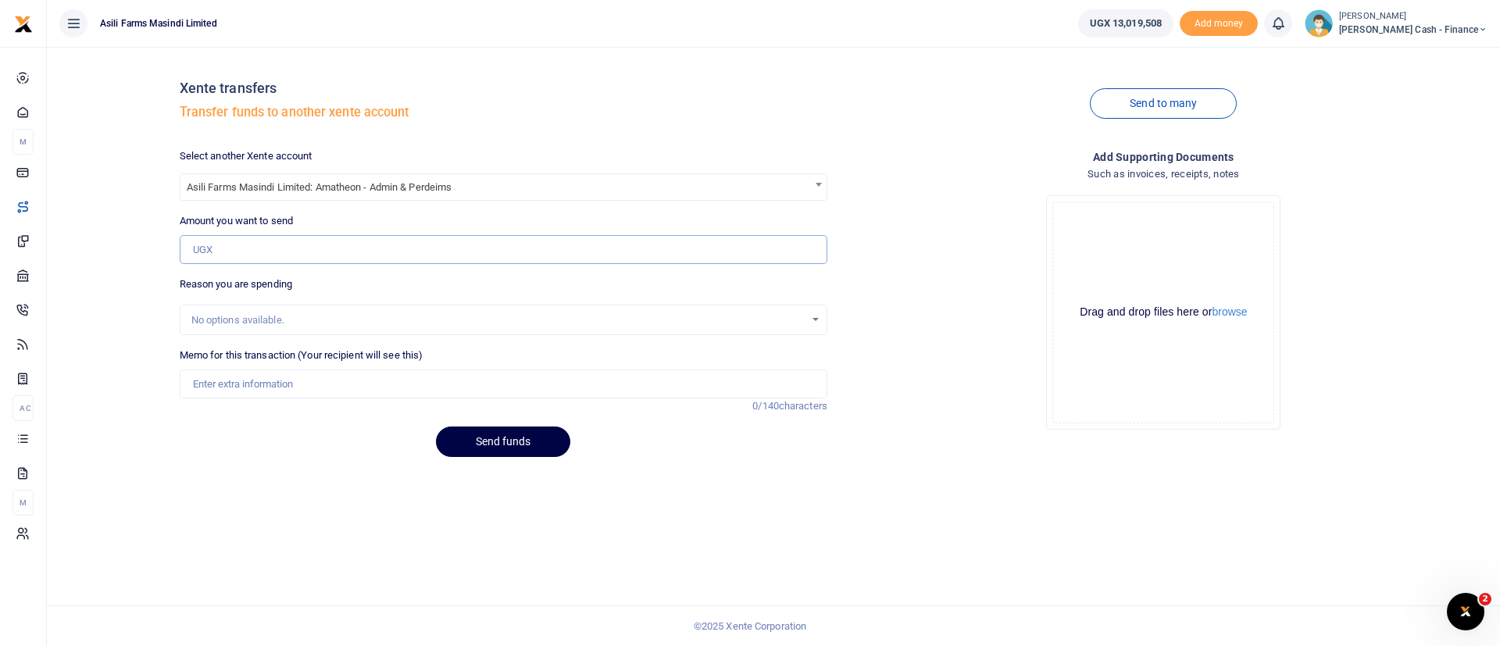
click at [251, 244] on input "Amount you want to send" at bounding box center [504, 250] width 648 height 30
paste input "1,641,025"
type input "1,641,025"
click at [236, 392] on input "Memo for this transaction (Your recipient will see this)" at bounding box center [504, 384] width 648 height 30
type input "Funds transfer to amatheon for meat and meals sept 2025 part 2"
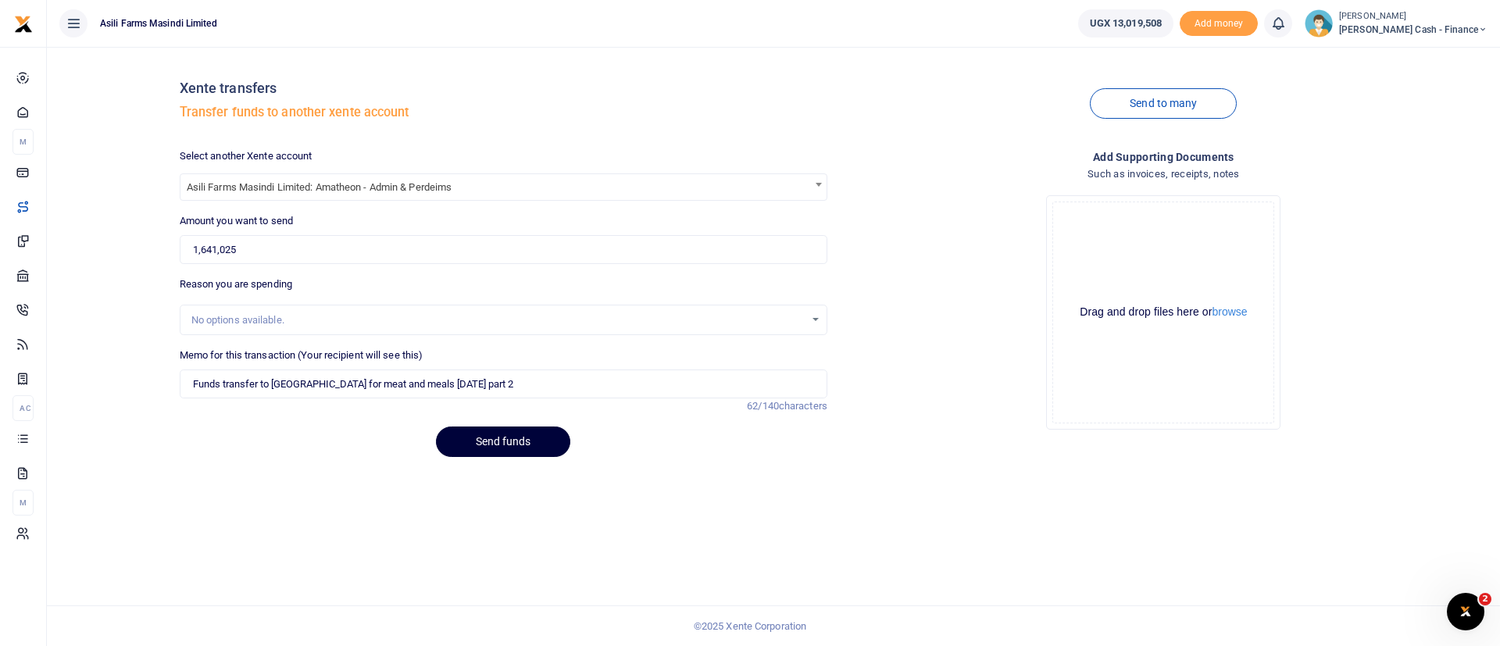
click at [524, 433] on button "Send funds" at bounding box center [503, 441] width 134 height 30
